Goal: Navigation & Orientation: Find specific page/section

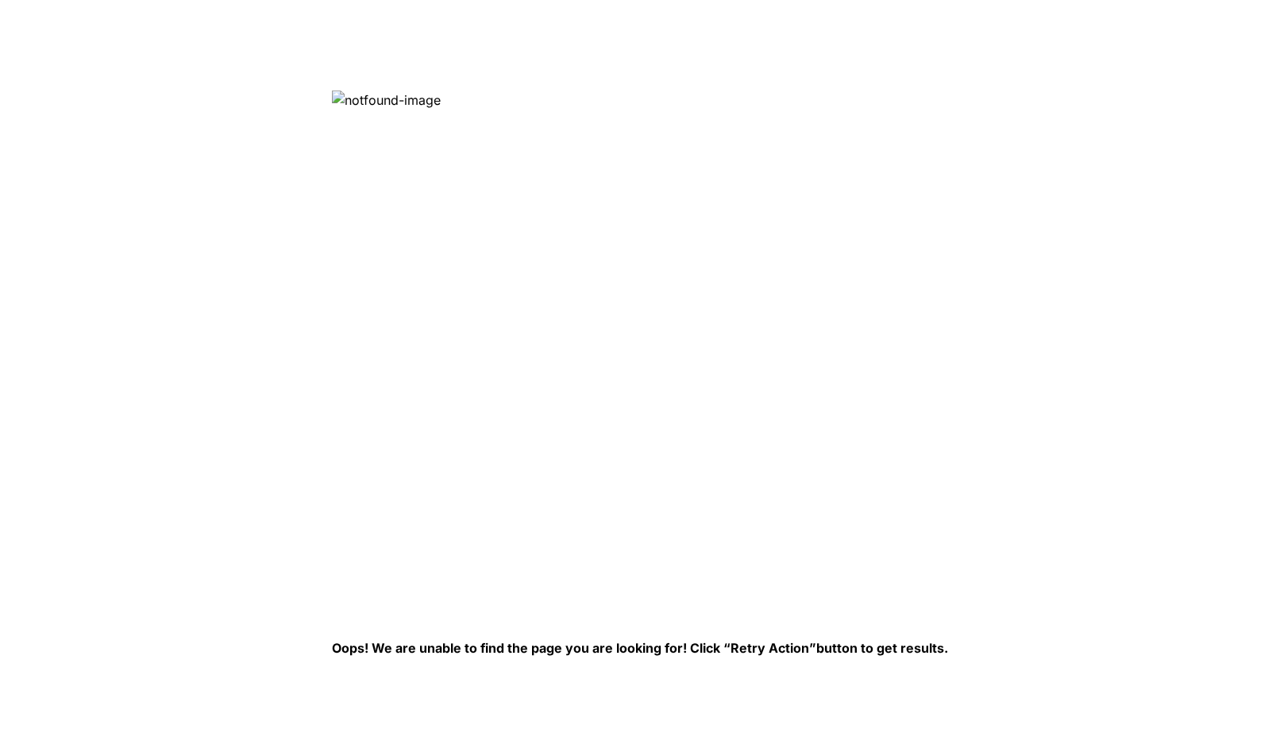
click at [491, 425] on img at bounding box center [590, 348] width 516 height 516
click at [425, 164] on img at bounding box center [590, 348] width 516 height 516
click at [403, 91] on img at bounding box center [590, 348] width 516 height 516
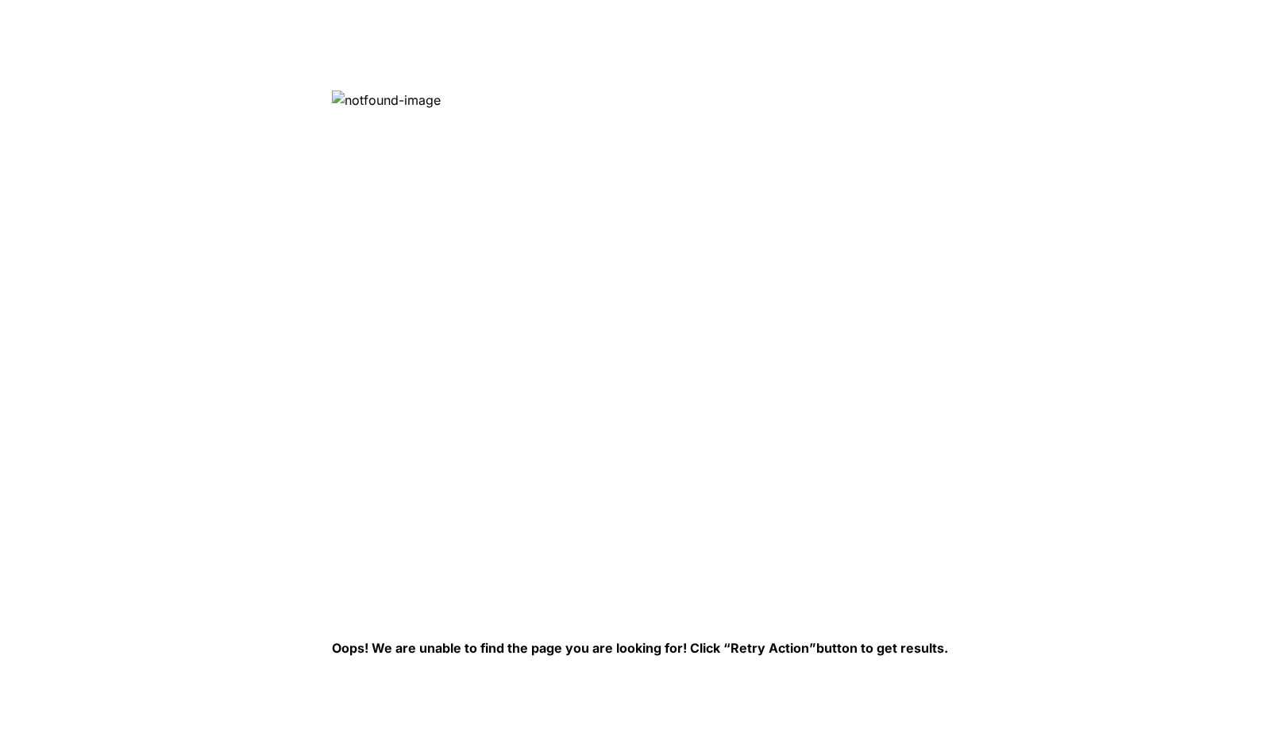
click at [400, 100] on img at bounding box center [590, 348] width 516 height 516
click at [377, 102] on img at bounding box center [590, 348] width 516 height 516
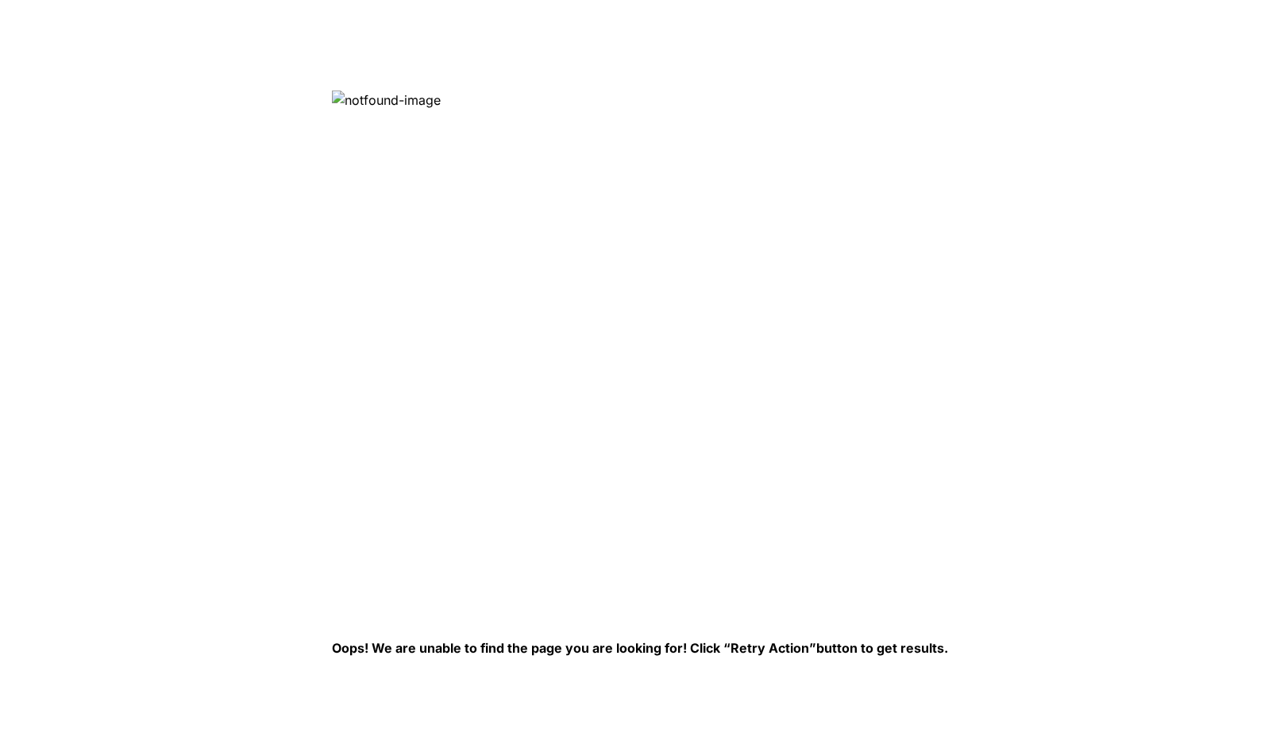
drag, startPoint x: 377, startPoint y: 102, endPoint x: 338, endPoint y: 106, distance: 39.2
click at [338, 106] on img at bounding box center [590, 348] width 516 height 516
click at [433, 0] on html "Oops! We are unable to find the page you are looking for! Click “Retry Action” …" at bounding box center [640, 0] width 1280 height 0
click at [396, 121] on img at bounding box center [590, 348] width 516 height 516
